Goal: Task Accomplishment & Management: Manage account settings

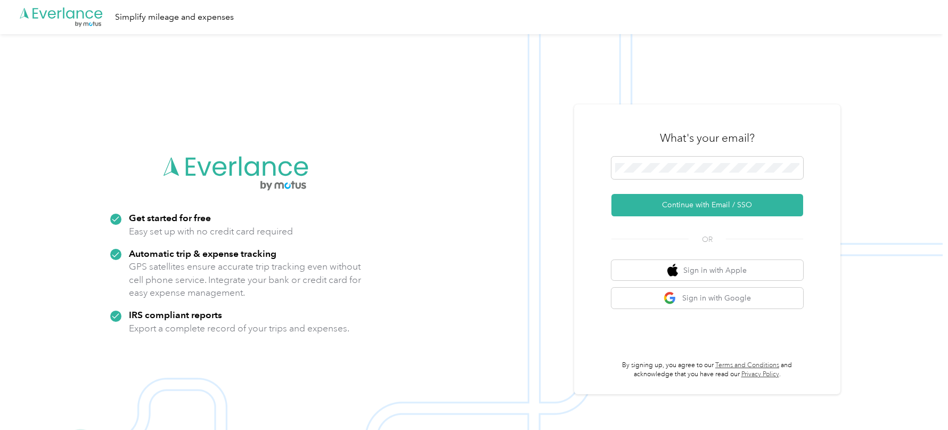
click at [681, 137] on h3 "What's your email?" at bounding box center [707, 138] width 95 height 15
click at [681, 173] on span at bounding box center [708, 168] width 192 height 22
click at [649, 198] on button "Continue with Email / SSO" at bounding box center [708, 205] width 192 height 22
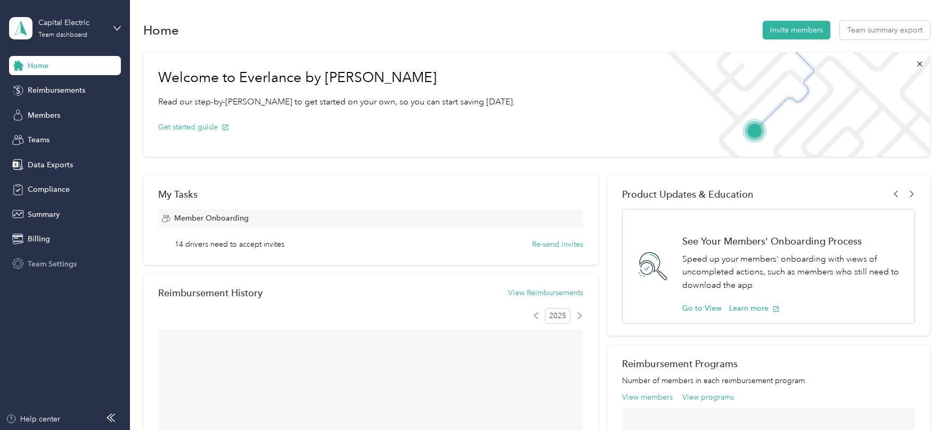
click at [68, 265] on span "Team Settings" at bounding box center [52, 263] width 49 height 11
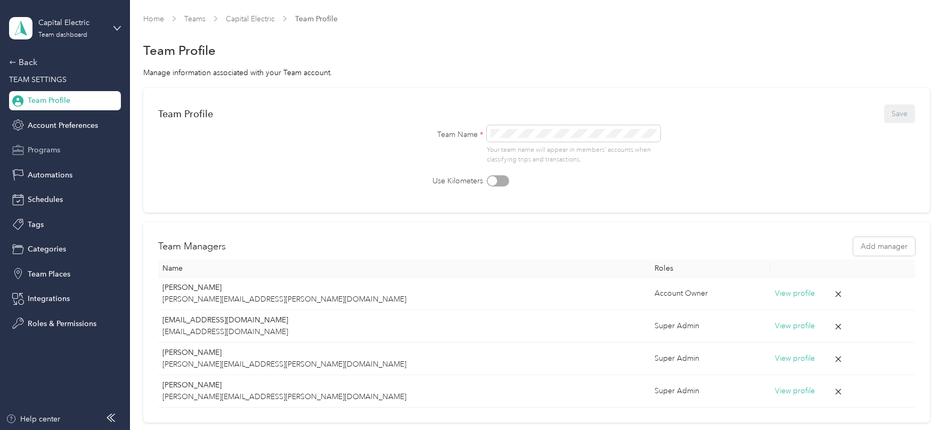
click at [35, 153] on span "Programs" at bounding box center [44, 149] width 32 height 11
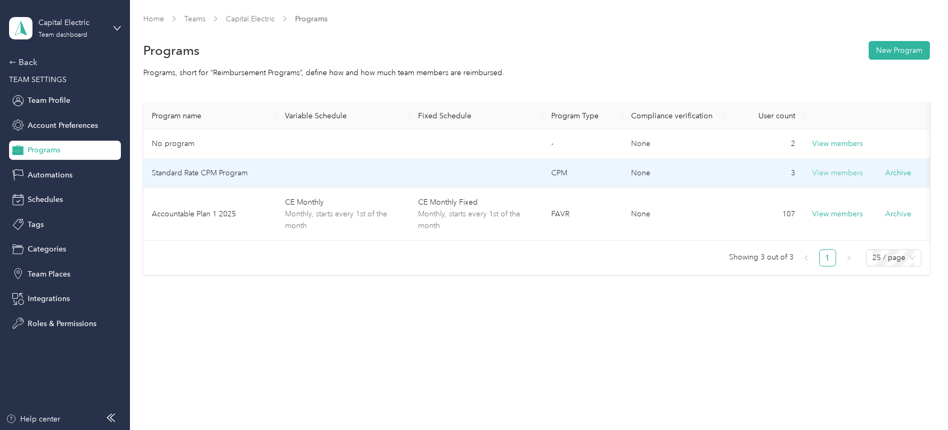
click at [831, 172] on button "View members" at bounding box center [837, 173] width 51 height 12
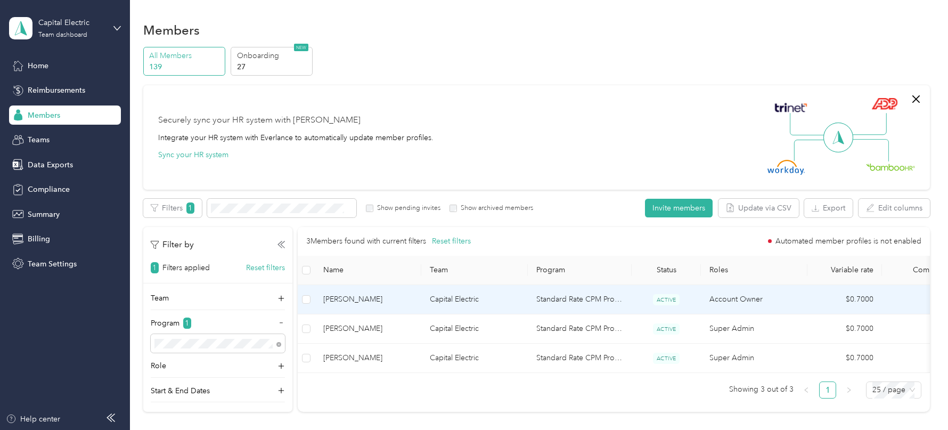
click at [372, 311] on td "[PERSON_NAME]" at bounding box center [368, 299] width 107 height 29
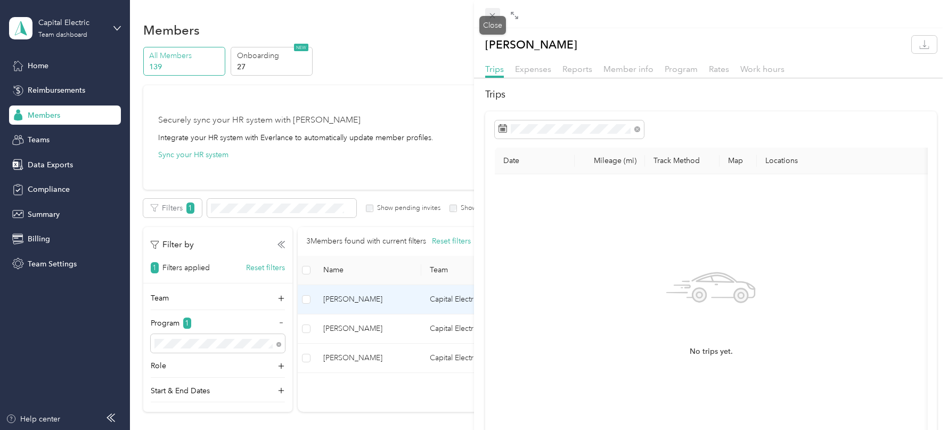
click at [490, 17] on icon at bounding box center [492, 15] width 9 height 9
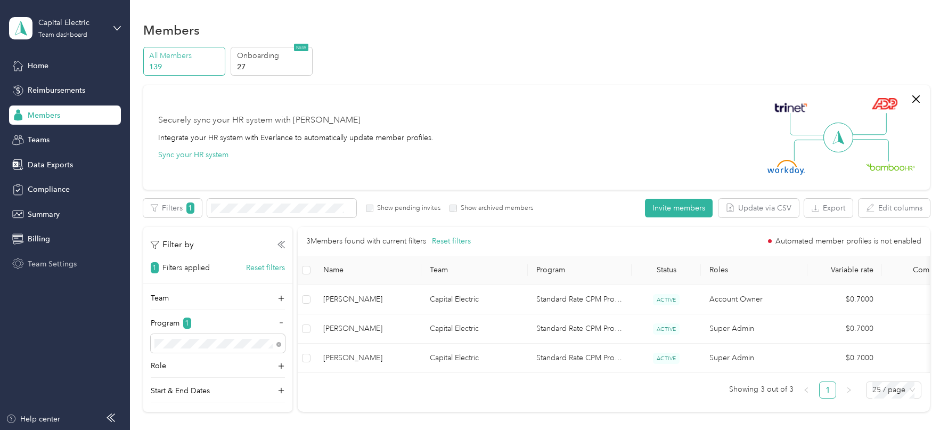
click at [29, 264] on span "Team Settings" at bounding box center [52, 263] width 49 height 11
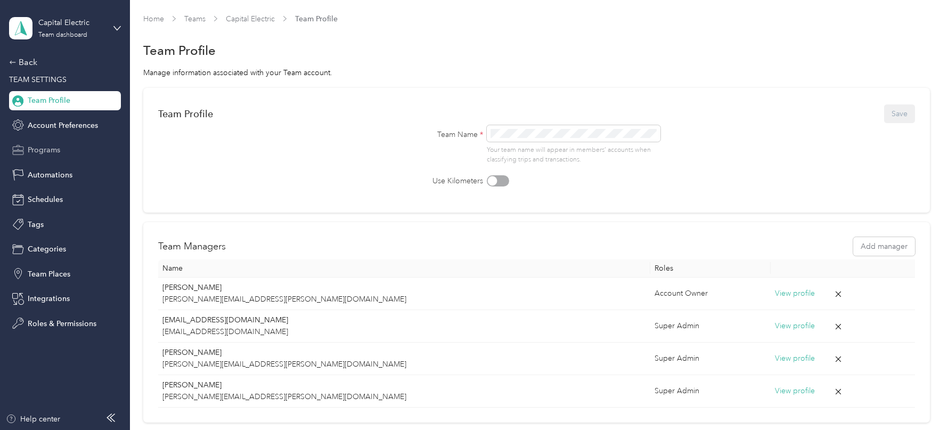
click at [63, 149] on div "Programs" at bounding box center [65, 150] width 112 height 19
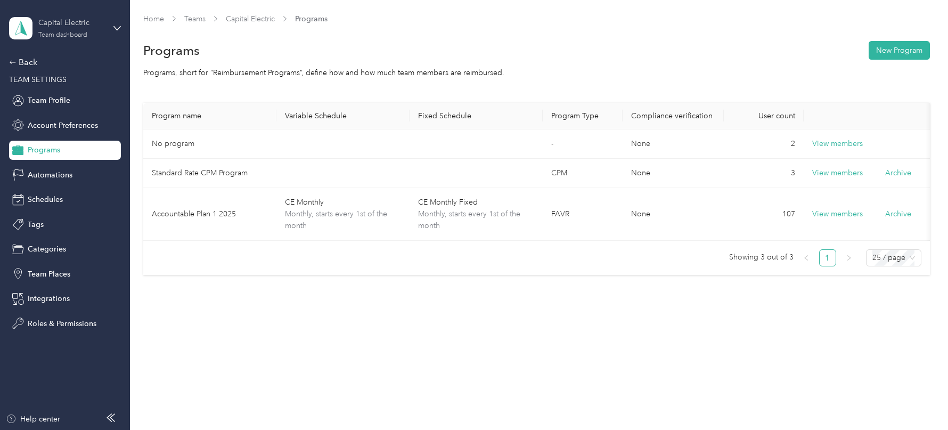
click at [90, 31] on div "Capital Electric Team dashboard" at bounding box center [71, 27] width 67 height 21
click at [90, 132] on div "Log out" at bounding box center [121, 134] width 209 height 19
